Goal: Information Seeking & Learning: Find specific fact

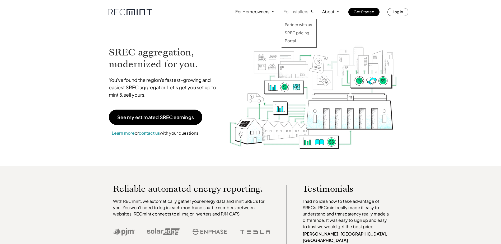
drag, startPoint x: 0, startPoint y: 0, endPoint x: 301, endPoint y: 11, distance: 301.1
click at [301, 11] on p "For Installers" at bounding box center [295, 11] width 25 height 7
click at [295, 35] on div "Partner with us SREC pricing Portal" at bounding box center [298, 32] width 35 height 29
click at [296, 33] on p "SREC pricing" at bounding box center [297, 32] width 25 height 5
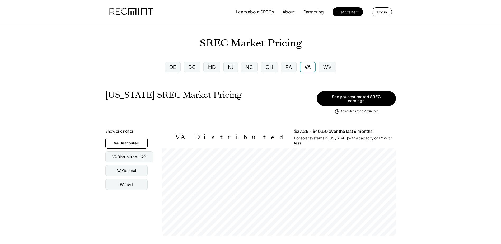
scroll to position [87, 234]
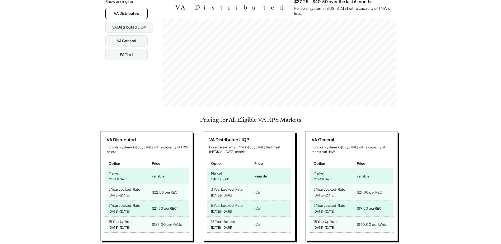
scroll to position [158, 0]
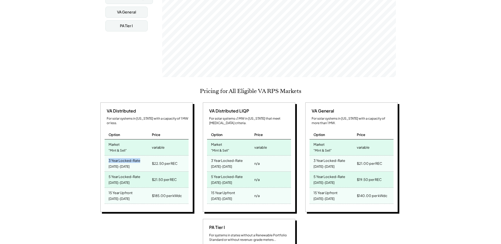
drag, startPoint x: 105, startPoint y: 151, endPoint x: 140, endPoint y: 160, distance: 35.4
click at [140, 160] on div "3 Year Locked-Rate 2025-2027" at bounding box center [128, 163] width 46 height 16
drag, startPoint x: 140, startPoint y: 160, endPoint x: 171, endPoint y: 163, distance: 31.3
click at [171, 163] on div "$22.50 per REC" at bounding box center [169, 163] width 38 height 16
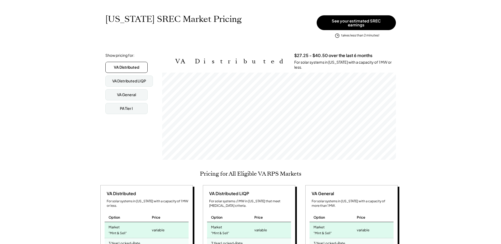
scroll to position [132, 0]
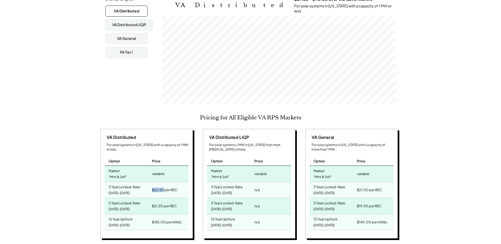
drag, startPoint x: 152, startPoint y: 181, endPoint x: 164, endPoint y: 181, distance: 11.4
click at [164, 186] on div "$22.50 per REC" at bounding box center [165, 189] width 26 height 7
drag, startPoint x: 164, startPoint y: 181, endPoint x: 151, endPoint y: 185, distance: 12.7
click at [151, 185] on div "$22.50 per REC" at bounding box center [169, 190] width 38 height 16
drag, startPoint x: 153, startPoint y: 183, endPoint x: 163, endPoint y: 182, distance: 9.6
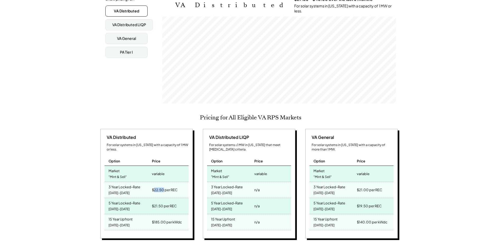
click at [163, 186] on div "$22.50 per REC" at bounding box center [165, 189] width 26 height 7
drag, startPoint x: 163, startPoint y: 182, endPoint x: 160, endPoint y: 184, distance: 3.4
click at [160, 186] on div "$22.50 per REC" at bounding box center [165, 189] width 26 height 7
